Goal: Task Accomplishment & Management: Use online tool/utility

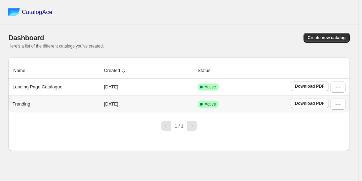
click at [52, 101] on div "Trending" at bounding box center [55, 103] width 90 height 10
click at [341, 105] on icon "button" at bounding box center [338, 103] width 7 height 7
click at [340, 105] on icon "button" at bounding box center [340, 104] width 1 height 1
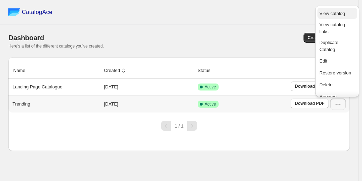
click at [336, 17] on button "View catalog" at bounding box center [338, 13] width 40 height 11
click at [257, 35] on div "Create new catalog" at bounding box center [264, 38] width 174 height 10
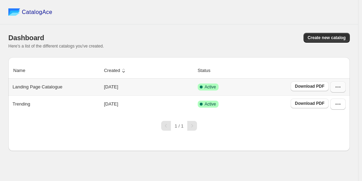
click at [339, 86] on icon "button" at bounding box center [338, 86] width 7 height 7
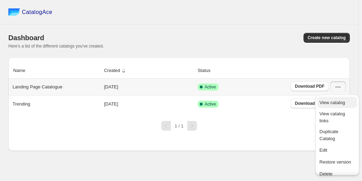
click at [341, 105] on span "View catalog" at bounding box center [332, 102] width 25 height 5
click at [286, 112] on td "Active" at bounding box center [242, 103] width 93 height 17
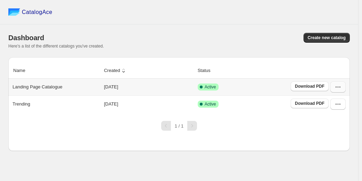
click at [339, 87] on icon "button" at bounding box center [338, 86] width 7 height 7
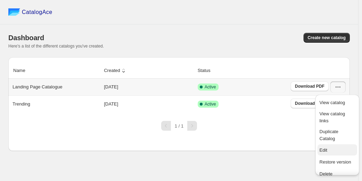
click at [325, 148] on span "Edit" at bounding box center [324, 149] width 8 height 5
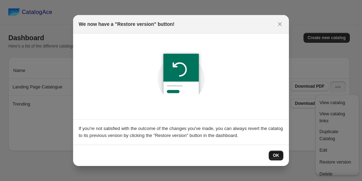
click at [281, 155] on button "OK" at bounding box center [276, 155] width 15 height 10
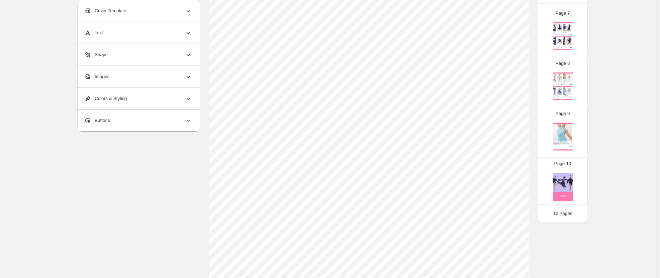
scroll to position [326, 0]
click at [362, 129] on img at bounding box center [562, 132] width 18 height 17
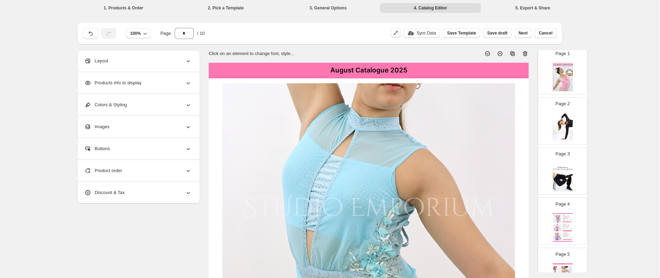
scroll to position [0, 0]
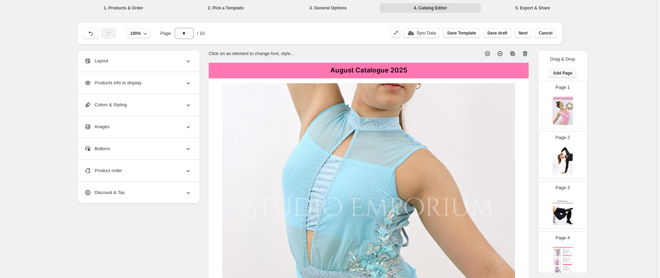
click at [362, 76] on button "Add Page" at bounding box center [563, 73] width 28 height 10
click at [362, 101] on span "Product Grid Page" at bounding box center [561, 99] width 37 height 5
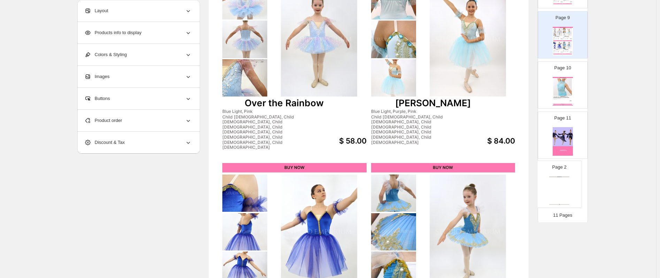
scroll to position [373, 0]
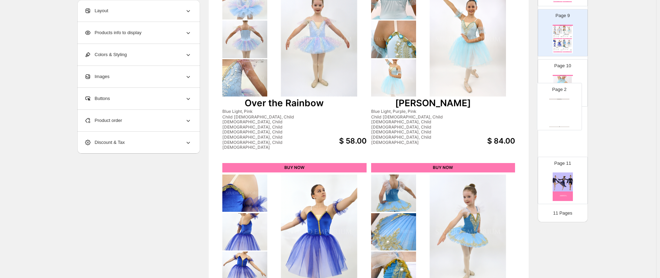
drag, startPoint x: 578, startPoint y: 152, endPoint x: 575, endPoint y: 108, distance: 44.0
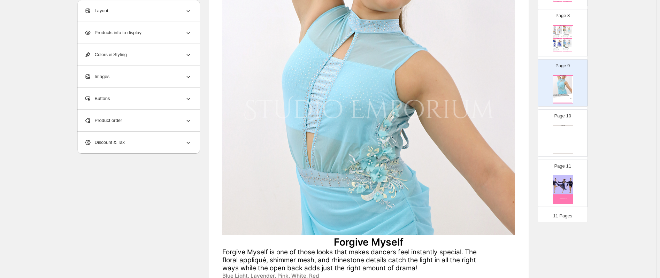
click at [362, 141] on div "Clothing Catalog Clothing Catalog | Page undefined" at bounding box center [563, 139] width 20 height 29
type input "**"
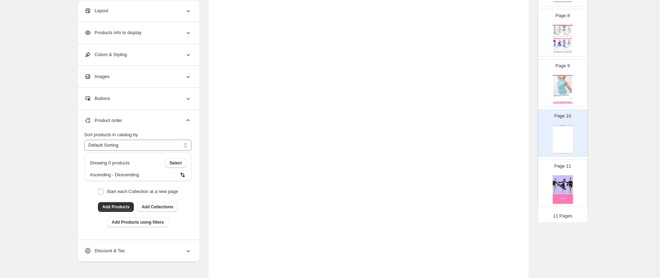
click at [184, 9] on div "Layout" at bounding box center [137, 11] width 107 height 22
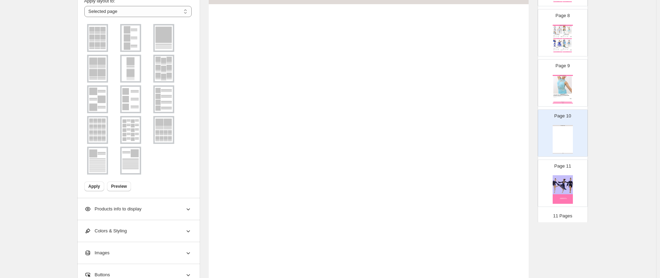
scroll to position [63, 0]
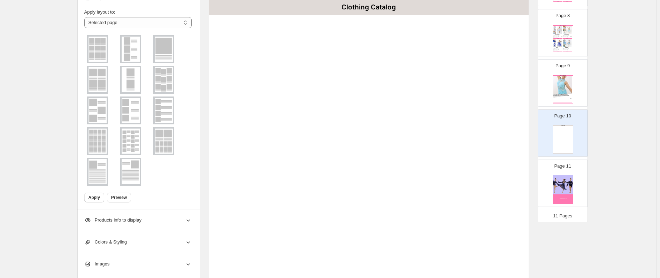
click at [131, 47] on img at bounding box center [131, 49] width 18 height 25
click at [97, 180] on span "Apply" at bounding box center [95, 198] width 12 height 6
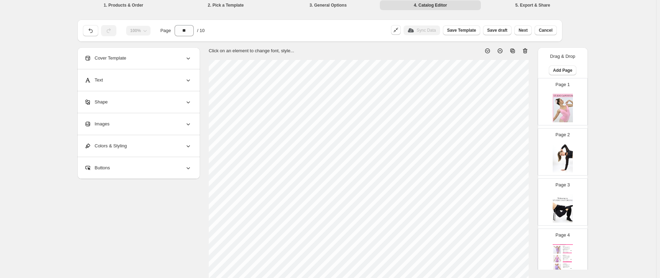
scroll to position [0, 0]
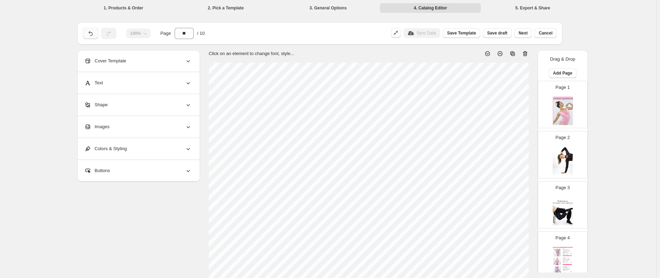
click at [91, 29] on button "button" at bounding box center [90, 33] width 15 height 11
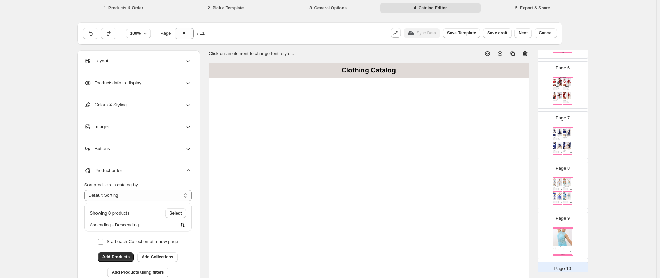
scroll to position [376, 0]
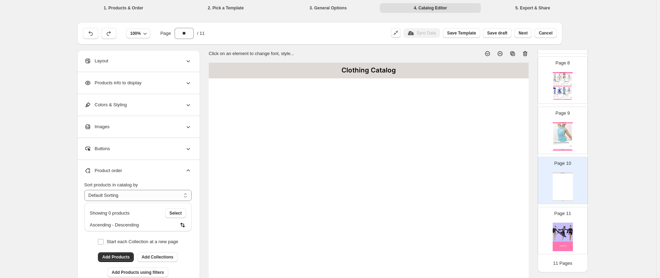
click at [185, 57] on div "Layout" at bounding box center [137, 61] width 107 height 22
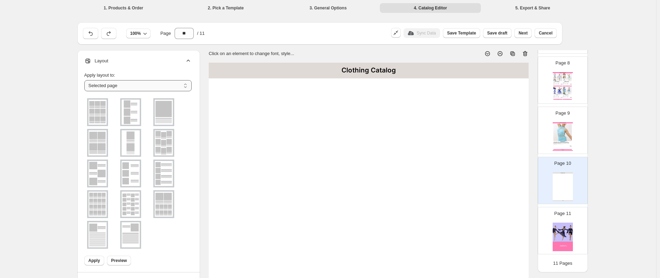
drag, startPoint x: 143, startPoint y: 88, endPoint x: 138, endPoint y: 88, distance: 5.6
click at [143, 88] on select "**********" at bounding box center [137, 85] width 107 height 11
drag, startPoint x: 130, startPoint y: 84, endPoint x: 282, endPoint y: 102, distance: 152.7
click at [130, 84] on select "**********" at bounding box center [137, 85] width 107 height 11
click at [362, 174] on div "Clothing Catalog" at bounding box center [563, 173] width 20 height 1
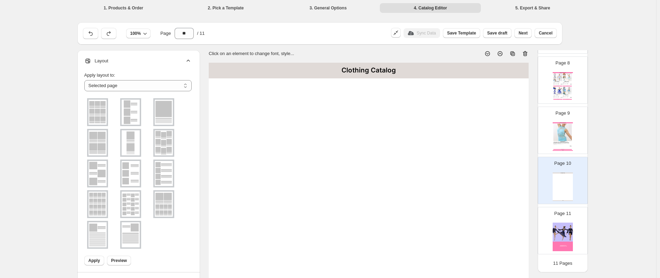
click at [362, 175] on div "Page 10 Clothing Catalog Clothing Catalog | Page undefined" at bounding box center [560, 177] width 44 height 47
click at [181, 84] on select "**********" at bounding box center [137, 85] width 107 height 11
click at [86, 80] on select "**********" at bounding box center [137, 85] width 107 height 11
click at [128, 114] on img at bounding box center [131, 112] width 18 height 25
click at [92, 180] on span "Apply" at bounding box center [95, 261] width 12 height 6
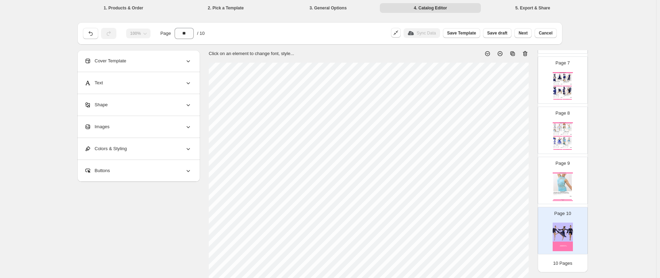
scroll to position [326, 0]
click at [91, 32] on icon "button" at bounding box center [91, 33] width 4 height 5
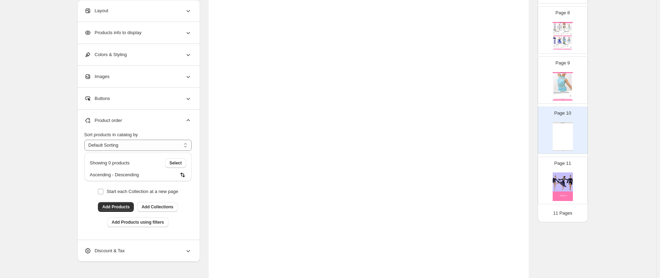
scroll to position [105, 0]
click at [178, 163] on span "Select" at bounding box center [175, 163] width 12 height 6
click at [145, 165] on icon "button" at bounding box center [146, 163] width 7 height 7
click at [120, 180] on span "Add Products" at bounding box center [116, 207] width 28 height 6
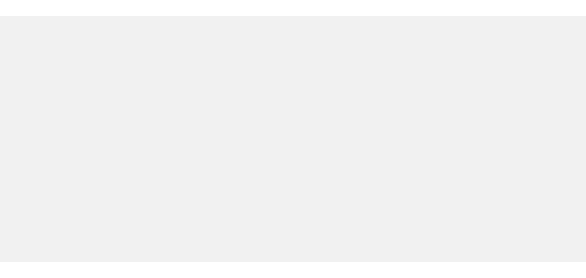
scroll to position [0, 0]
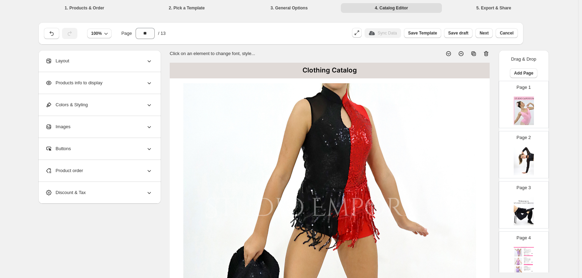
scroll to position [476, 0]
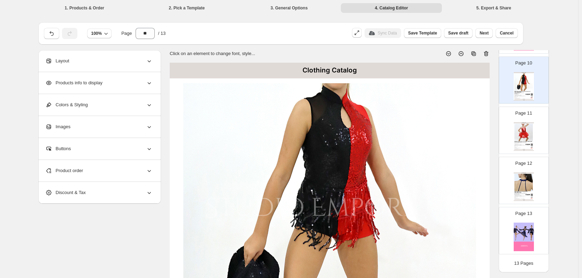
click at [143, 81] on div "Products info to display" at bounding box center [98, 83] width 107 height 22
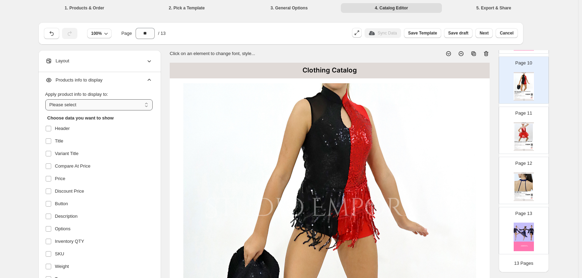
scroll to position [0, 0]
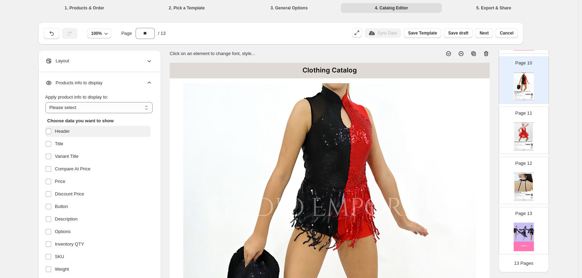
click at [68, 133] on span "Header" at bounding box center [62, 131] width 15 height 7
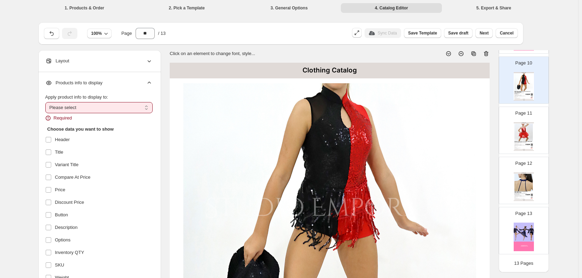
click at [72, 104] on select "**********" at bounding box center [98, 107] width 107 height 11
select select "**********"
click at [47, 102] on select "**********" at bounding box center [98, 107] width 107 height 11
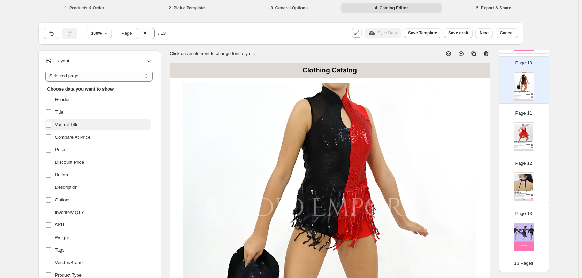
scroll to position [70, 0]
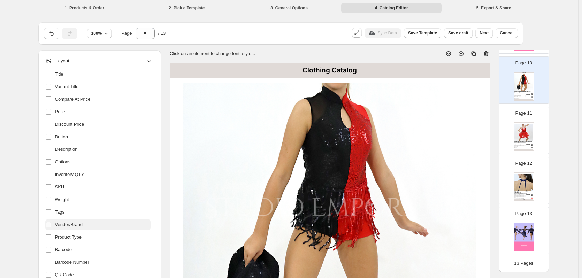
click at [54, 223] on label at bounding box center [49, 224] width 9 height 9
click at [59, 236] on span "Product Type" at bounding box center [68, 237] width 26 height 7
click at [59, 247] on span "Barcode" at bounding box center [63, 249] width 17 height 7
click at [54, 259] on label at bounding box center [49, 262] width 9 height 9
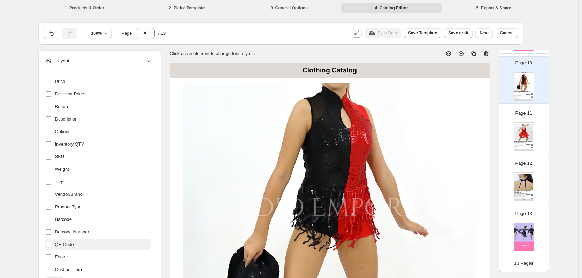
click at [67, 242] on span "QR Code" at bounding box center [64, 244] width 19 height 7
click at [61, 255] on span "Footer" at bounding box center [61, 257] width 13 height 7
drag, startPoint x: 57, startPoint y: 268, endPoint x: 74, endPoint y: 243, distance: 29.9
click at [58, 265] on label "Cost per item" at bounding box center [97, 269] width 105 height 11
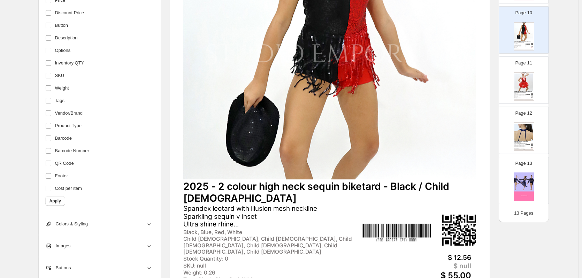
scroll to position [174, 0]
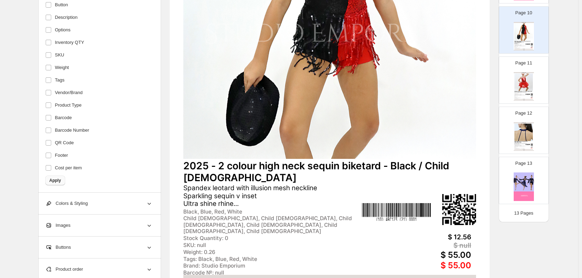
click at [65, 182] on button "Apply" at bounding box center [55, 181] width 20 height 10
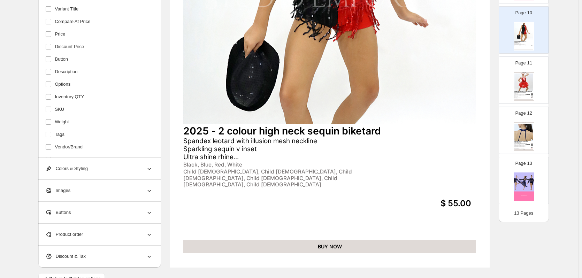
scroll to position [0, 0]
click at [232, 161] on div "Spandex leotard with illusion mesh neckline Sparkling sequin v inset Ultra shin…" at bounding box center [312, 149] width 258 height 24
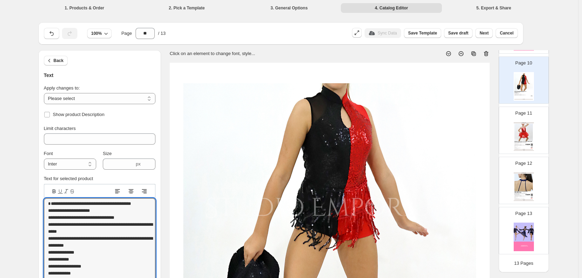
click at [539, 83] on div "Page 10 2025 - 2 colour high neck sequin biketard Spandex leotard with illusion…" at bounding box center [521, 77] width 44 height 47
click at [503, 34] on span "Cancel" at bounding box center [507, 33] width 14 height 6
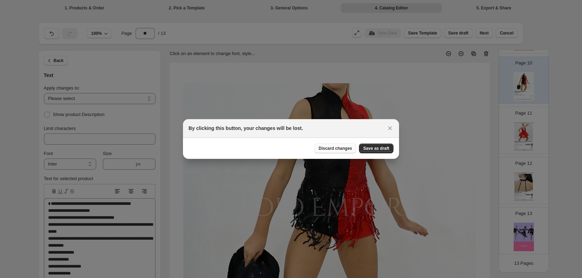
click at [341, 148] on span "Discard changes" at bounding box center [335, 149] width 33 height 6
